Goal: Task Accomplishment & Management: Complete application form

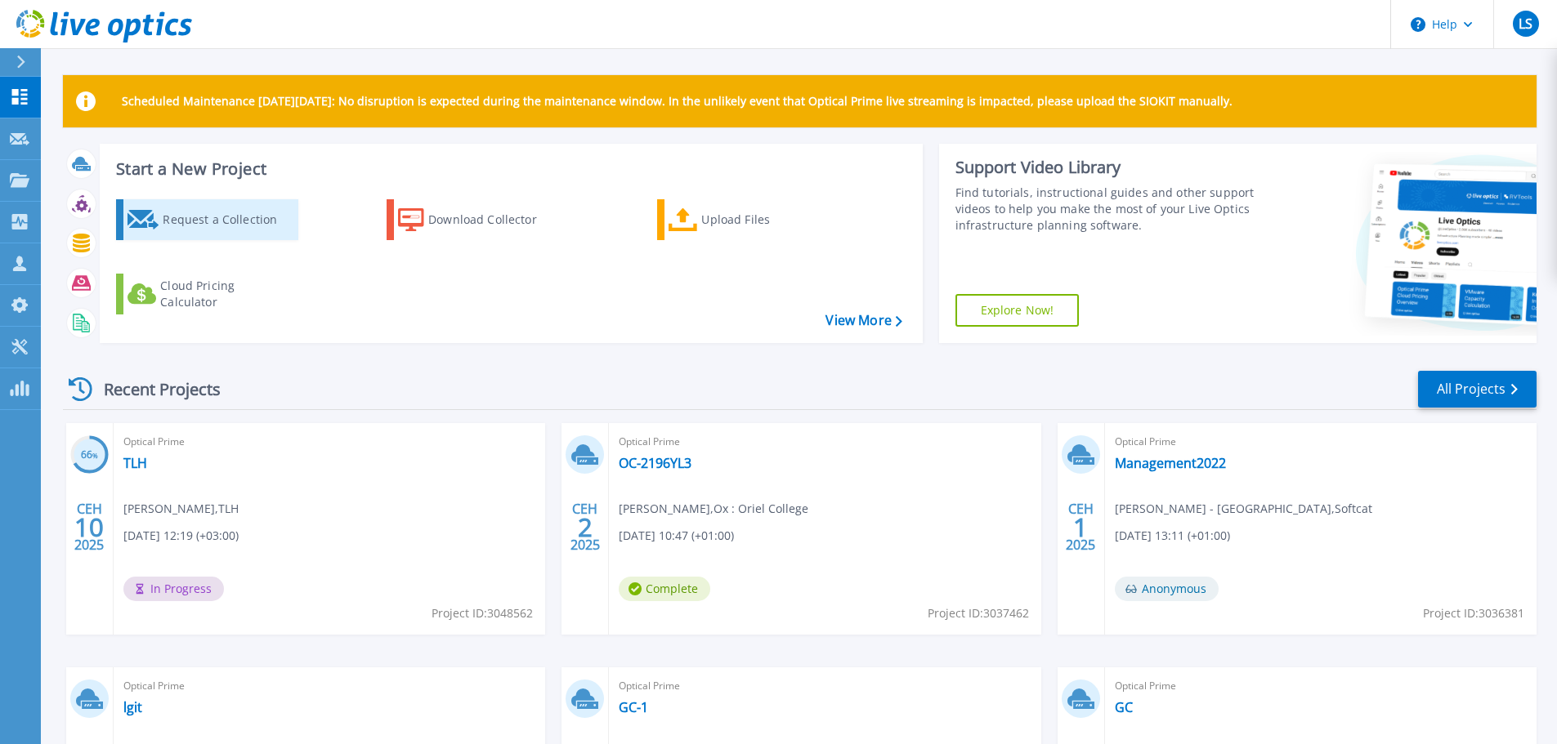
click at [156, 217] on icon at bounding box center [143, 220] width 32 height 20
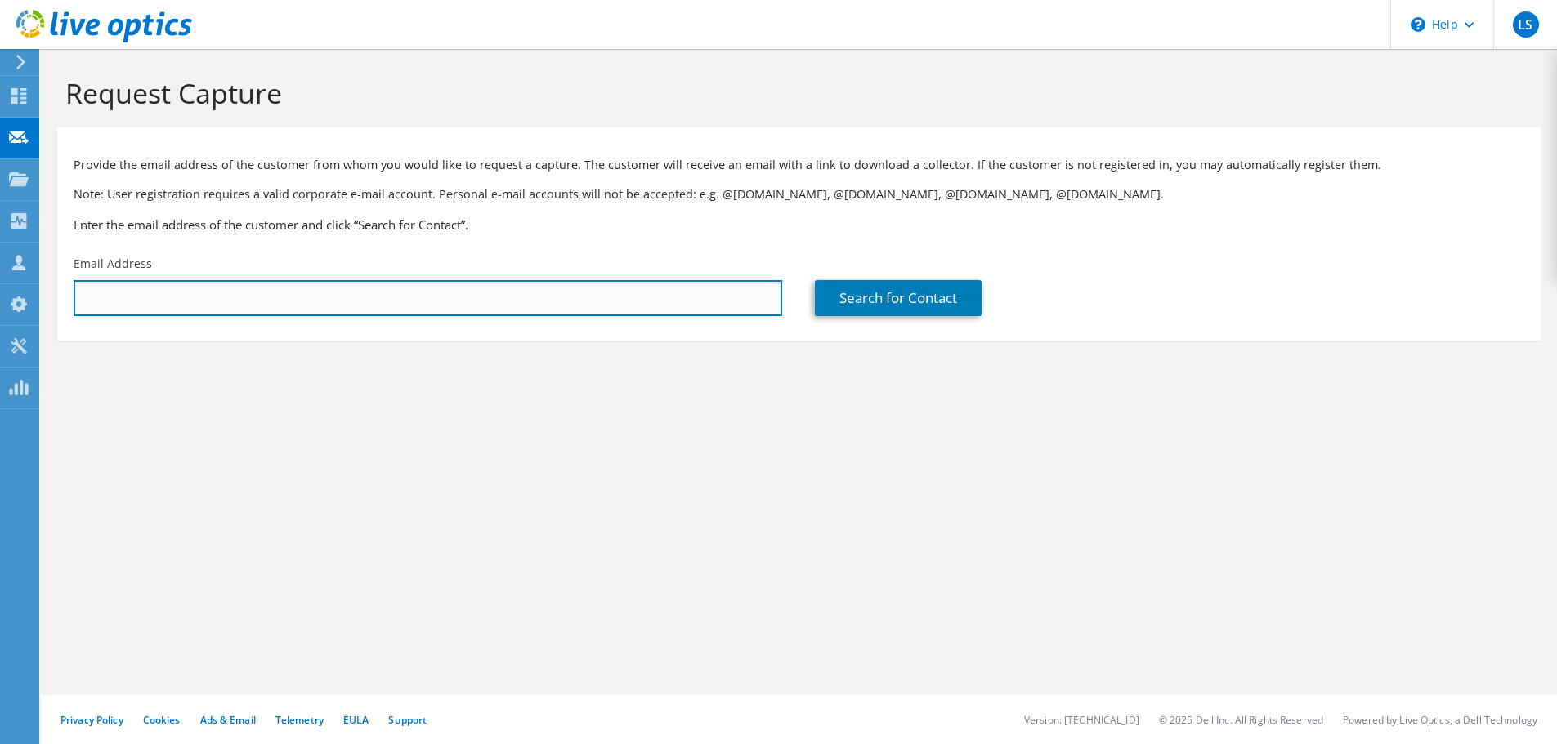
click at [219, 292] on input "text" at bounding box center [428, 298] width 708 height 36
paste input "[EMAIL_ADDRESS][DOMAIN_NAME]"
type input "[EMAIL_ADDRESS][DOMAIN_NAME]"
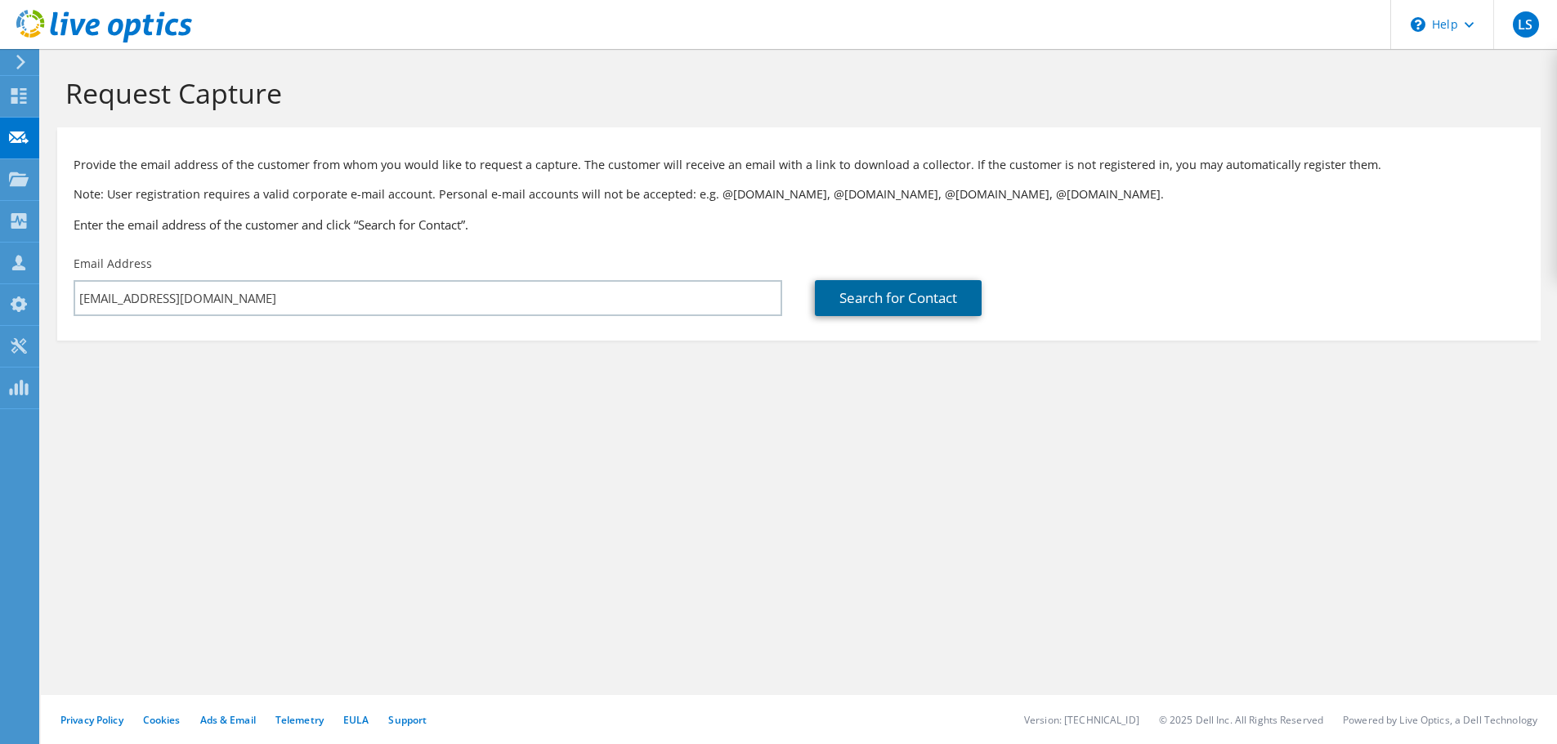
click at [882, 288] on link "Search for Contact" at bounding box center [898, 298] width 167 height 36
type input "BAY STATE SAVINGS BANK"
type input "[PERSON_NAME]"
type input "west"
type input "[GEOGRAPHIC_DATA]"
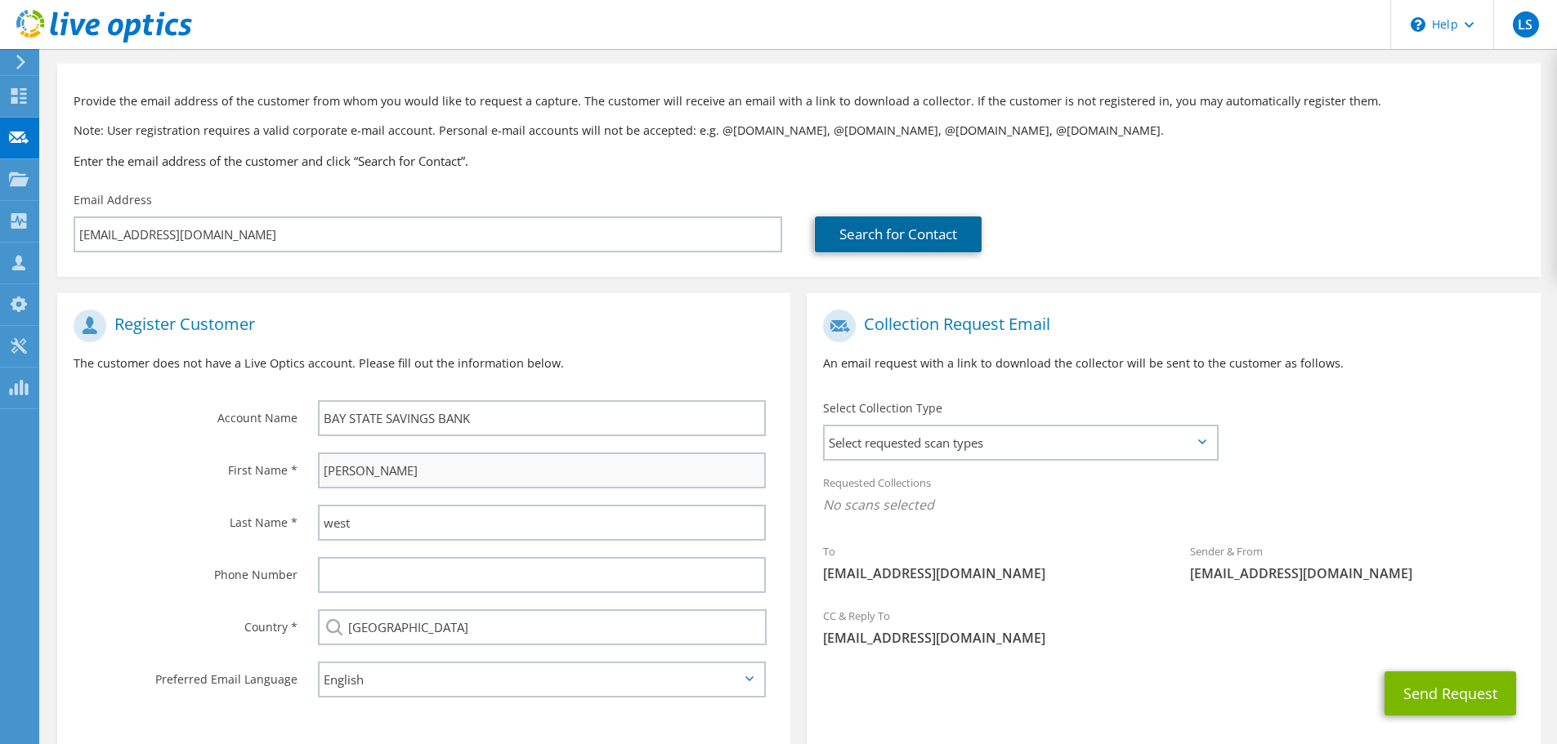
scroll to position [82, 0]
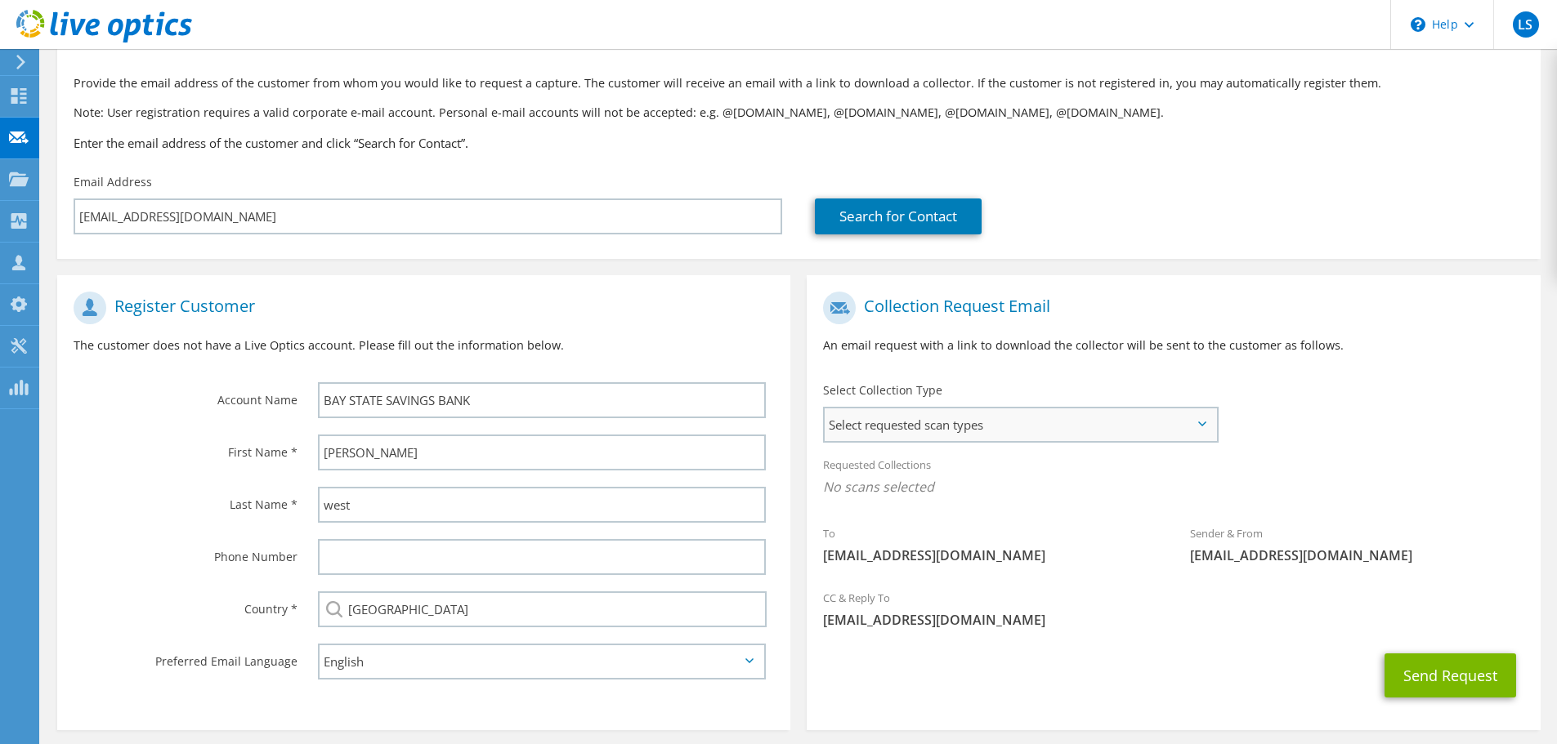
click at [912, 426] on span "Select requested scan types" at bounding box center [1020, 425] width 391 height 33
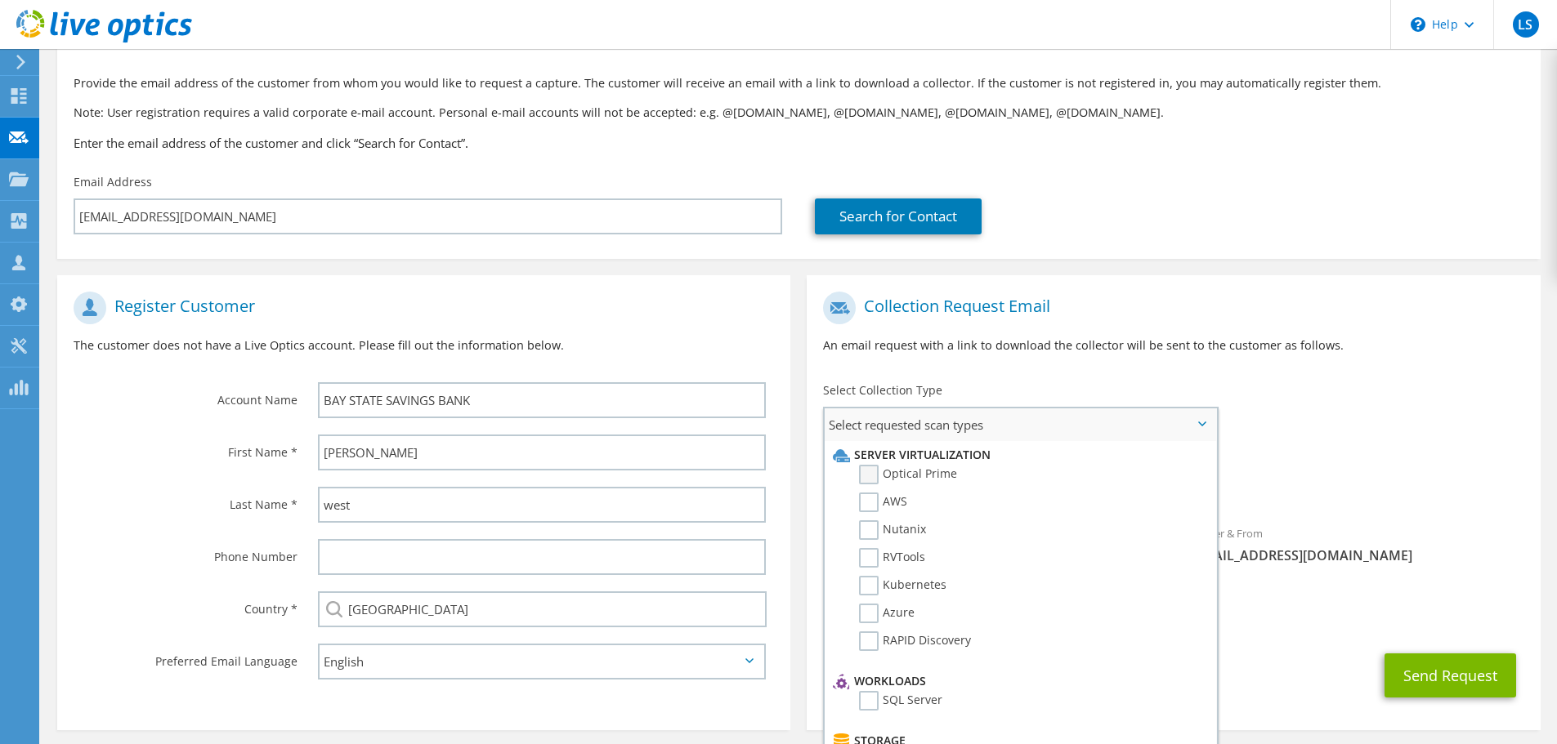
click at [865, 476] on label "Optical Prime" at bounding box center [908, 475] width 98 height 20
click at [0, 0] on input "Optical Prime" at bounding box center [0, 0] width 0 height 0
click at [1204, 423] on icon at bounding box center [1202, 424] width 8 height 5
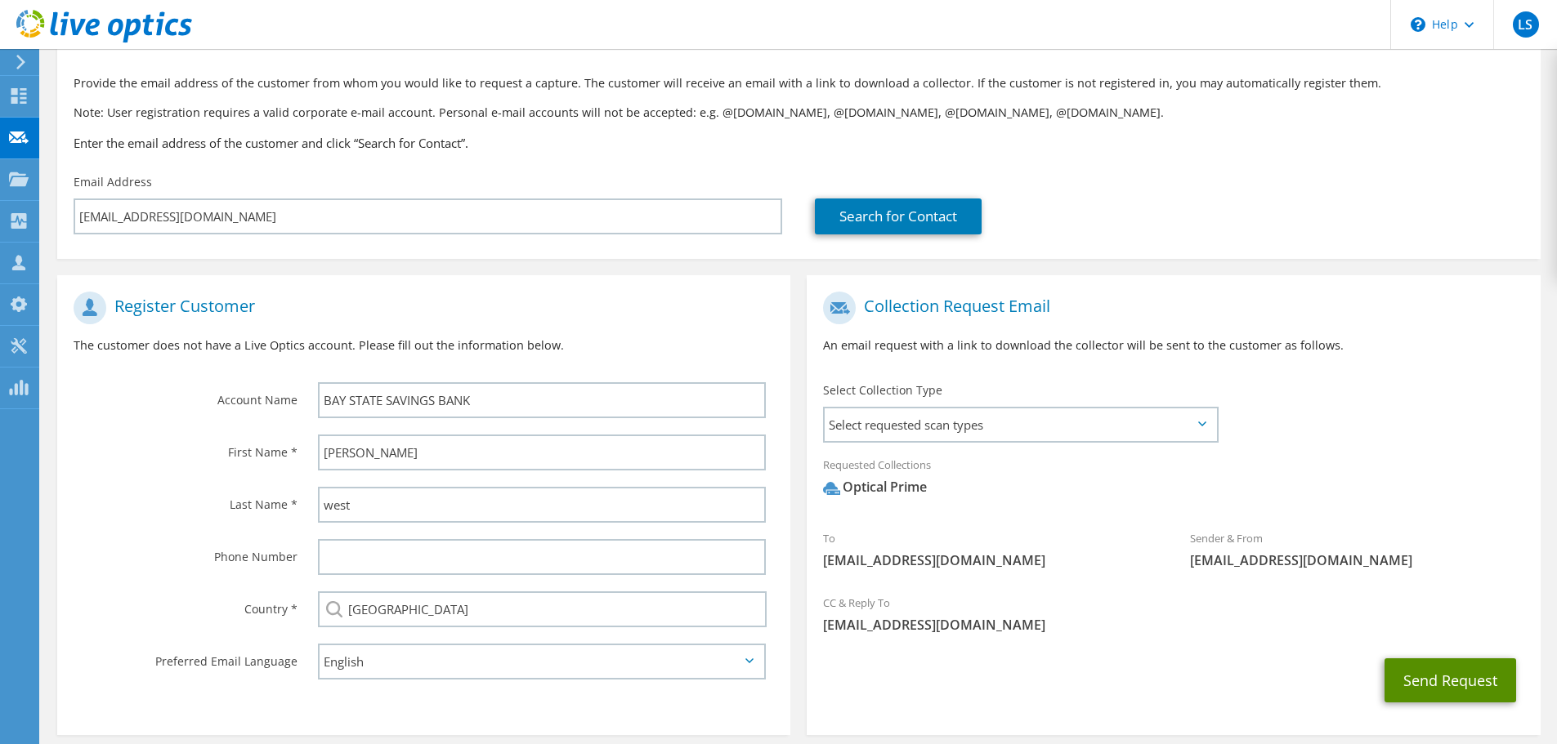
click at [1428, 688] on button "Send Request" at bounding box center [1450, 681] width 132 height 44
